Goal: Task Accomplishment & Management: Manage account settings

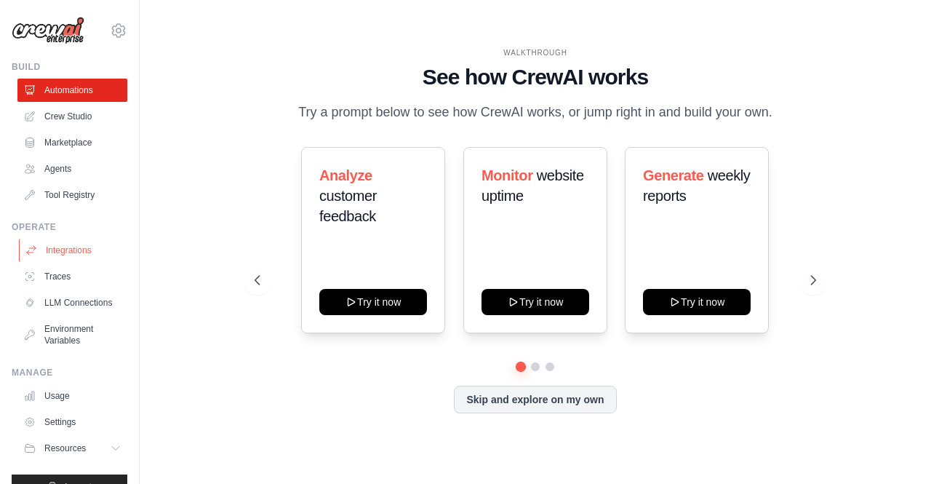
click at [79, 252] on link "Integrations" at bounding box center [74, 250] width 110 height 23
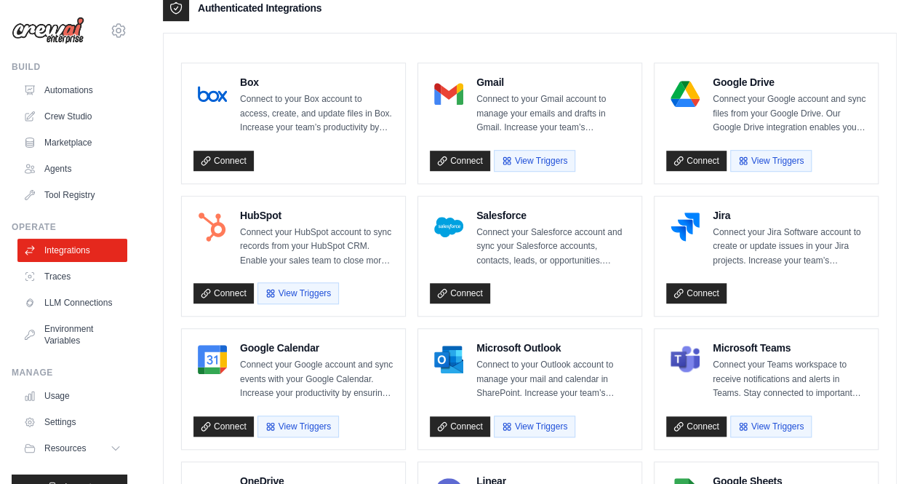
scroll to position [386, 0]
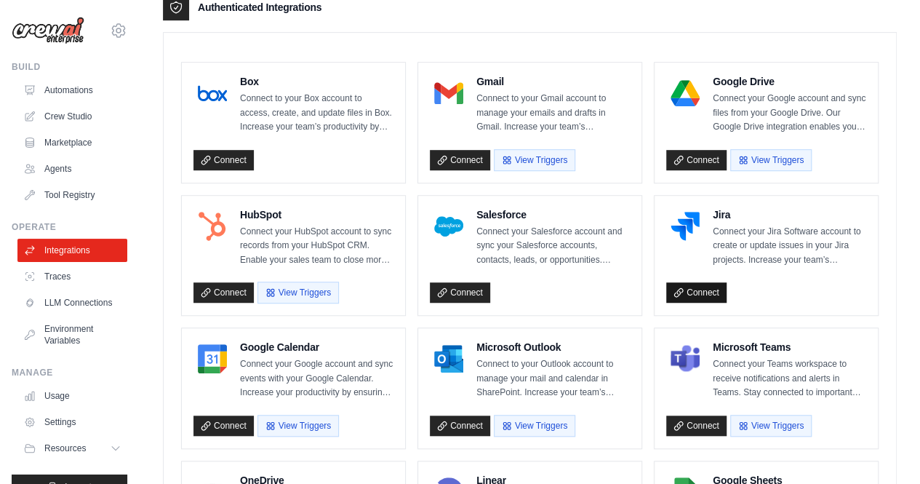
click at [721, 283] on link "Connect" at bounding box center [696, 292] width 60 height 20
click at [715, 289] on link "Connect" at bounding box center [696, 292] width 60 height 20
click at [394, 437] on div "Google Calendar Connect your Google account and sync events with your Google Ca…" at bounding box center [293, 388] width 223 height 120
click at [691, 293] on link "Connect" at bounding box center [696, 292] width 60 height 20
click at [76, 308] on link "LLM Connections" at bounding box center [74, 302] width 110 height 23
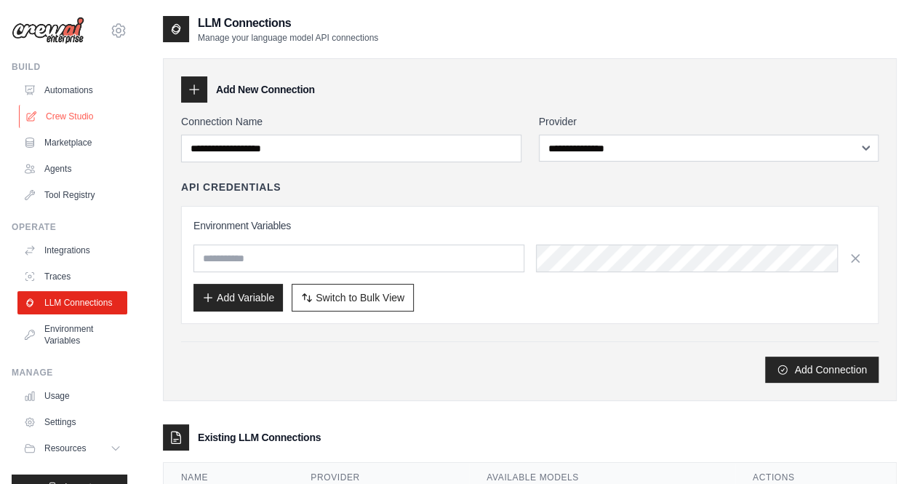
click at [86, 113] on link "Crew Studio" at bounding box center [74, 116] width 110 height 23
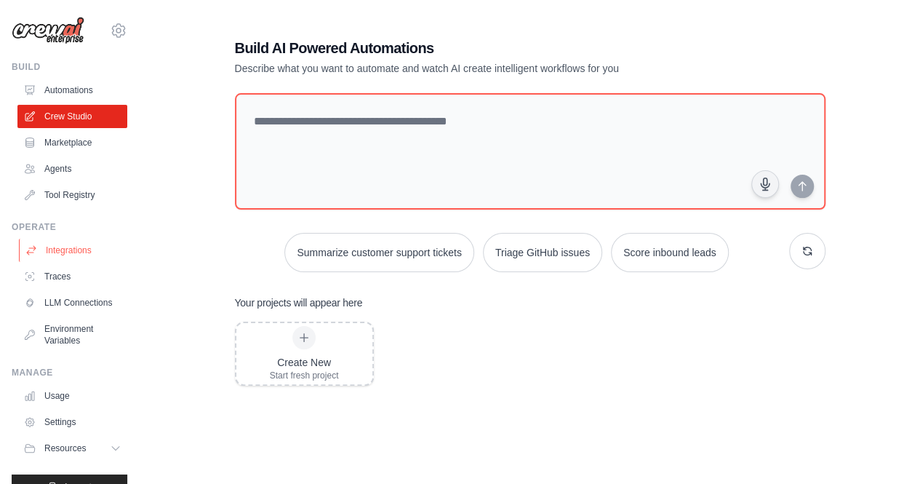
click at [68, 246] on link "Integrations" at bounding box center [74, 250] width 110 height 23
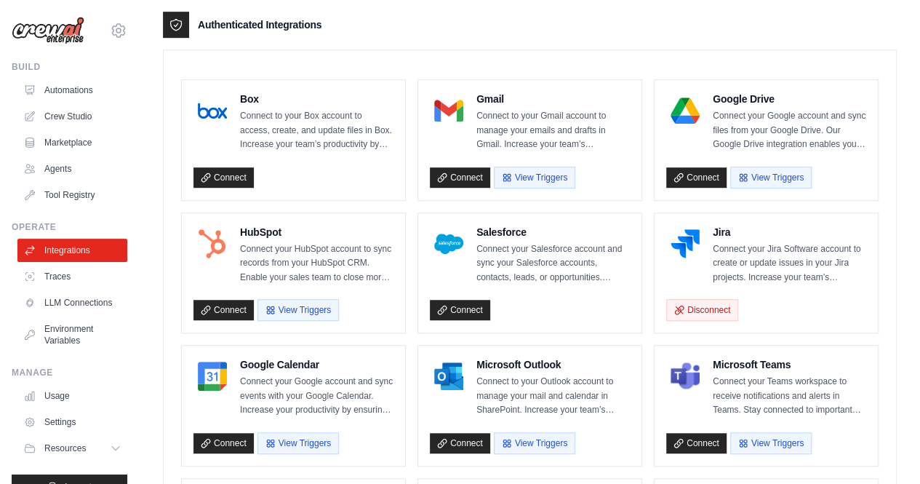
scroll to position [368, 0]
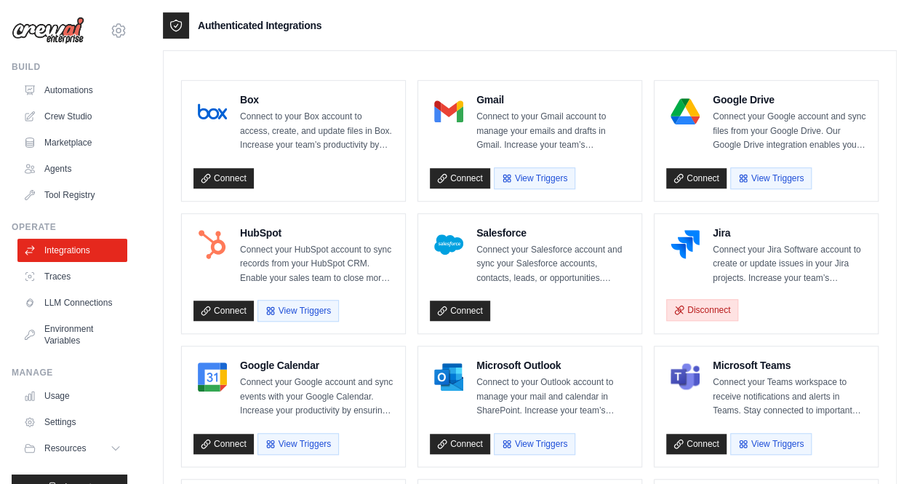
click at [725, 306] on button "Disconnect" at bounding box center [702, 310] width 72 height 22
